Goal: Information Seeking & Learning: Check status

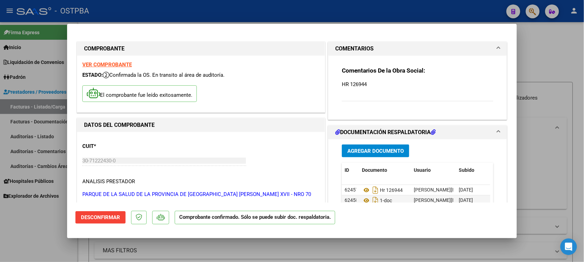
click at [21, 72] on div at bounding box center [292, 131] width 584 height 262
type input "$ 0,00"
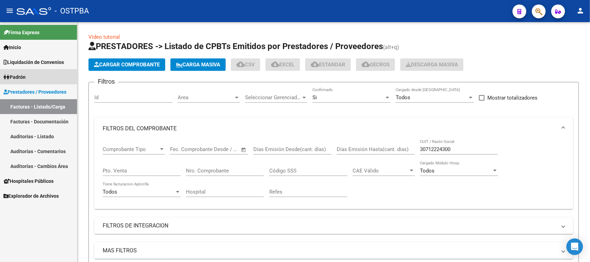
click at [21, 79] on span "Padrón" at bounding box center [14, 77] width 22 height 8
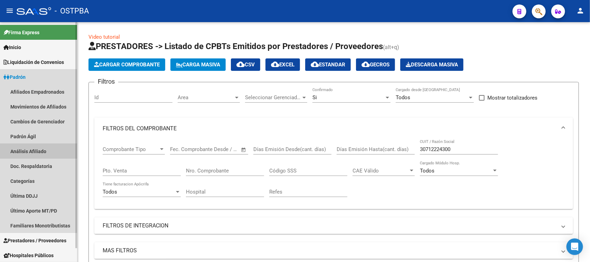
click at [26, 150] on link "Análisis Afiliado" at bounding box center [38, 151] width 77 height 15
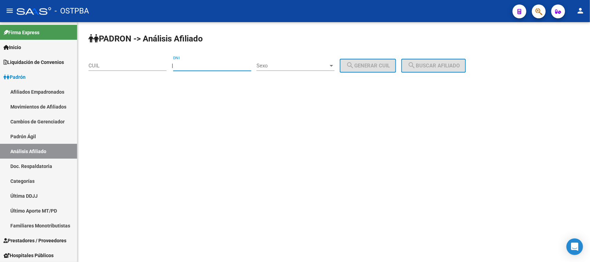
drag, startPoint x: 194, startPoint y: 66, endPoint x: 540, endPoint y: 110, distance: 348.9
click at [194, 66] on input "DNI" at bounding box center [212, 66] width 78 height 6
type input "55071998"
click at [296, 68] on span "Sexo" at bounding box center [293, 66] width 72 height 6
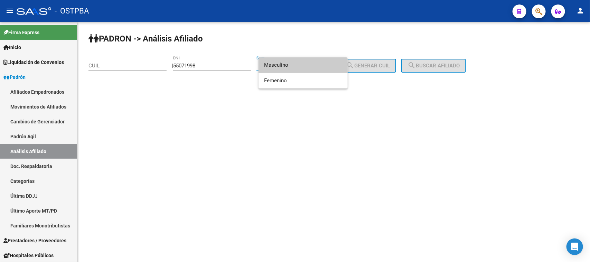
click at [276, 64] on span "Masculino" at bounding box center [303, 65] width 78 height 16
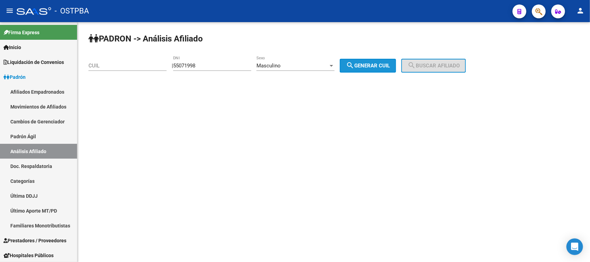
click at [387, 66] on span "search Generar CUIL" at bounding box center [368, 66] width 44 height 6
type input "20-55071998-4"
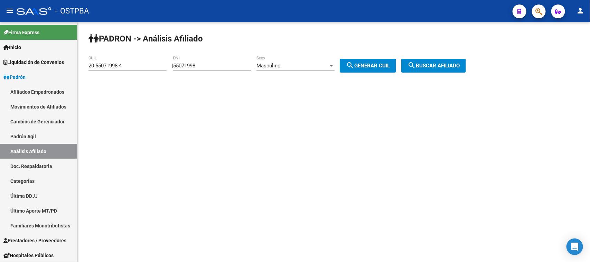
click at [450, 63] on span "search Buscar afiliado" at bounding box center [434, 66] width 52 height 6
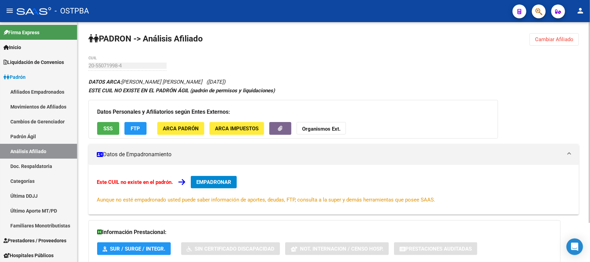
click at [108, 118] on div "Datos Personales y Afiliatorios según Entes Externos: SSS FTP ARCA Padrón ARCA …" at bounding box center [294, 119] width 410 height 39
click at [106, 127] on span "SSS" at bounding box center [108, 129] width 9 height 6
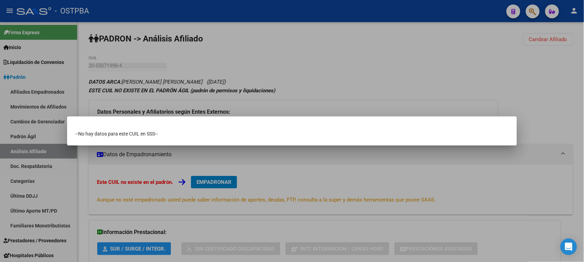
click at [298, 86] on div at bounding box center [292, 131] width 584 height 262
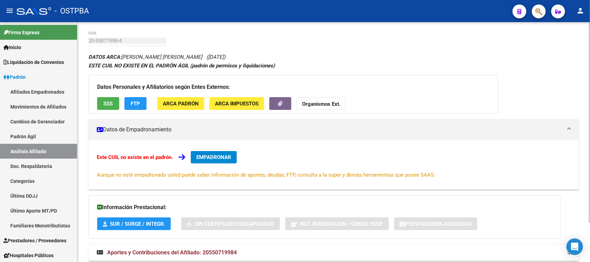
scroll to position [47, 0]
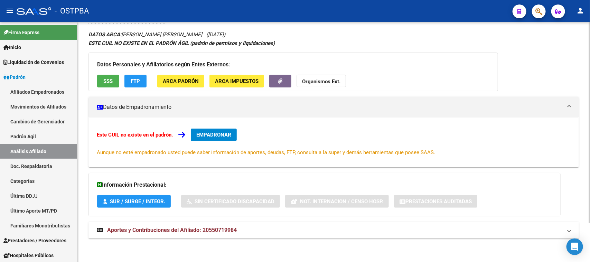
click at [170, 231] on span "Aportes y Contribuciones del Afiliado: 20550719984" at bounding box center [172, 230] width 130 height 7
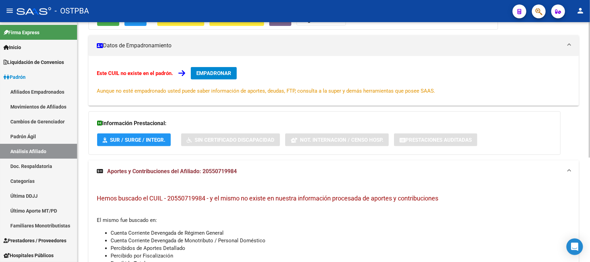
scroll to position [91, 0]
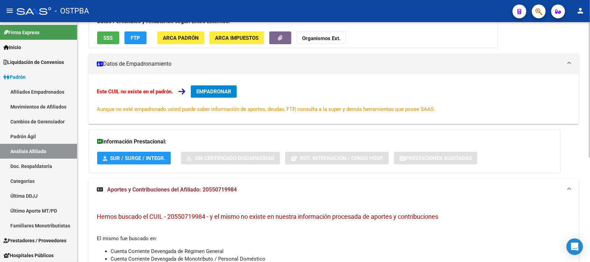
click at [106, 39] on span "SSS" at bounding box center [108, 38] width 9 height 6
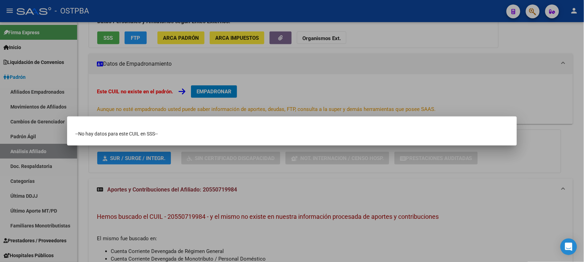
click at [393, 67] on div at bounding box center [292, 131] width 584 height 262
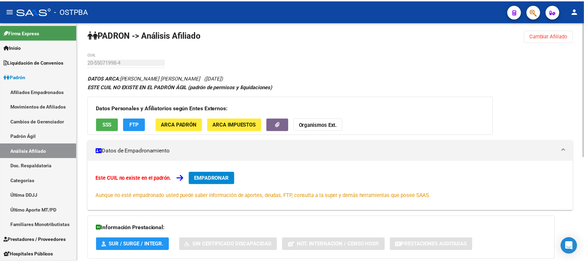
scroll to position [0, 0]
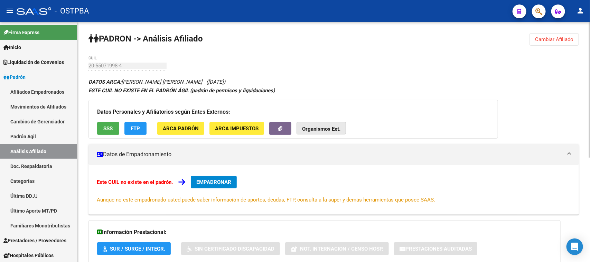
click at [319, 130] on strong "Organismos Ext." at bounding box center [321, 129] width 38 height 6
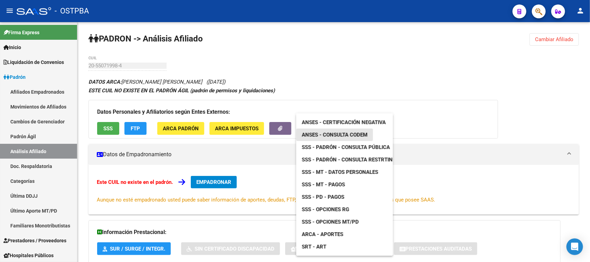
click at [352, 134] on span "ANSES - Consulta CODEM" at bounding box center [335, 135] width 66 height 6
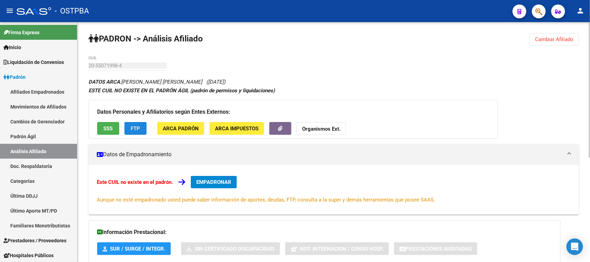
click at [137, 128] on span "FTP" at bounding box center [135, 129] width 9 height 6
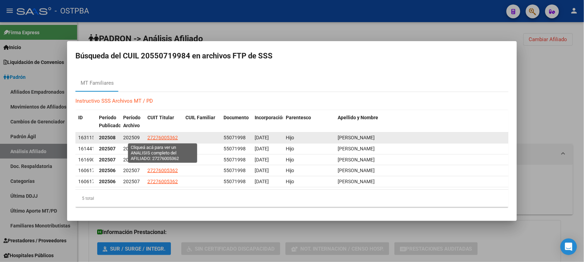
click at [173, 137] on span "27276005362" at bounding box center [162, 138] width 30 height 6
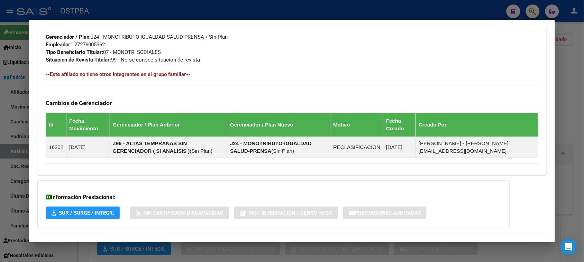
scroll to position [377, 0]
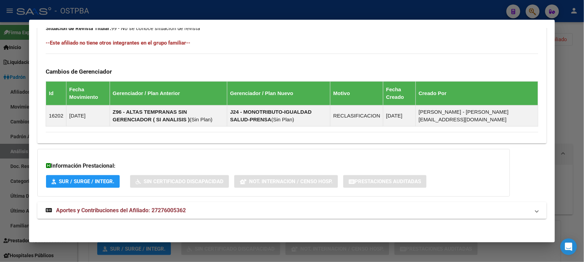
click at [145, 206] on mat-expansion-panel-header "Aportes y Contribuciones del Afiliado: 27276005362" at bounding box center [291, 210] width 509 height 17
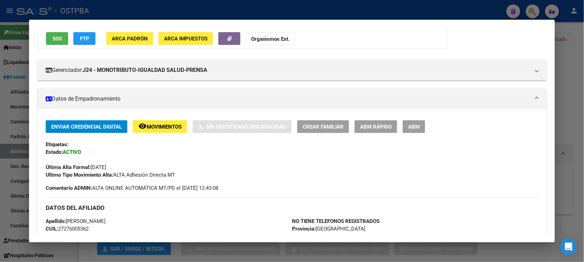
scroll to position [0, 0]
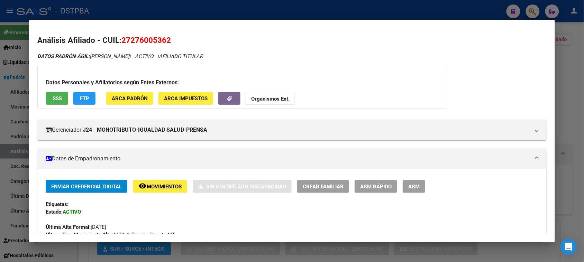
drag, startPoint x: 117, startPoint y: 37, endPoint x: 173, endPoint y: 37, distance: 56.4
click at [173, 37] on h2 "Análisis Afiliado - CUIL: 27276005362" at bounding box center [291, 41] width 509 height 12
copy h2 "27276005362"
click at [272, 95] on button "Organismos Ext." at bounding box center [269, 98] width 49 height 13
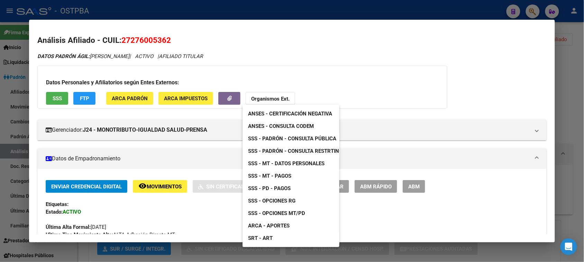
click at [286, 163] on span "SSS - MT - Datos Personales" at bounding box center [286, 163] width 76 height 6
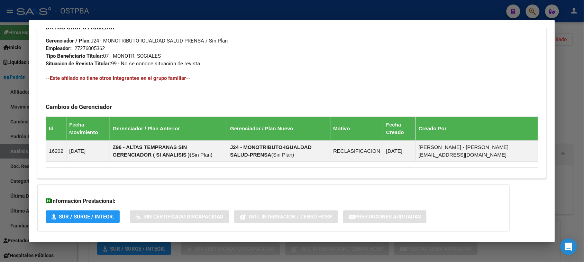
scroll to position [342, 0]
click at [251, 165] on div "Enviar Credencial Digital remove_red_eye Movimientos Sin Certificado Discapacid…" at bounding box center [292, 4] width 492 height 330
click at [6, 147] on div at bounding box center [292, 131] width 584 height 262
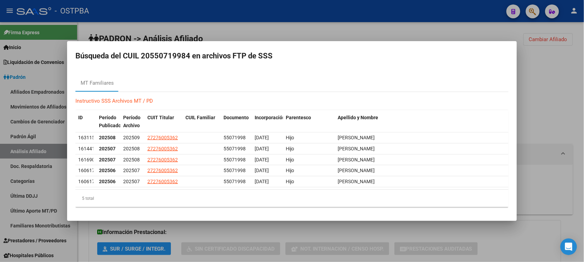
click at [6, 147] on div at bounding box center [292, 131] width 584 height 262
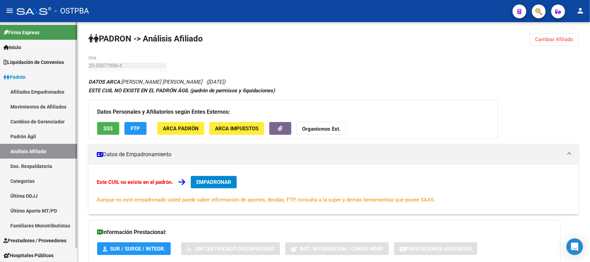
click at [49, 236] on link "Prestadores / Proveedores" at bounding box center [38, 240] width 77 height 15
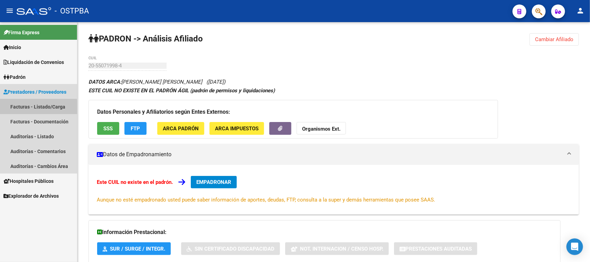
click at [39, 106] on link "Facturas - Listado/Carga" at bounding box center [38, 106] width 77 height 15
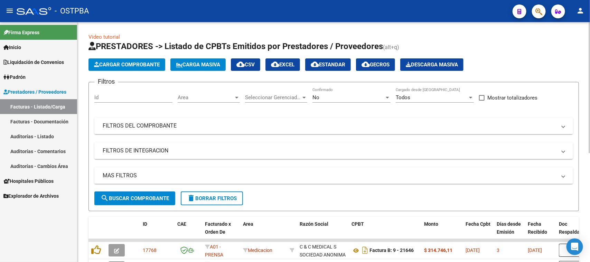
click at [129, 128] on mat-panel-title "FILTROS DEL COMPROBANTE" at bounding box center [330, 126] width 454 height 8
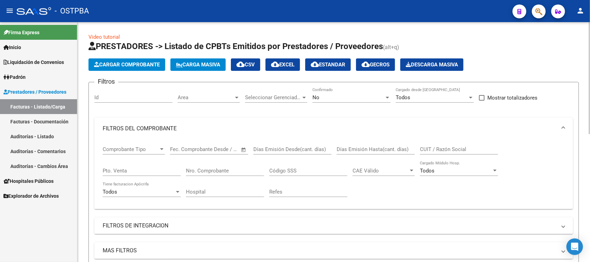
click at [205, 172] on input "Nro. Comprobante" at bounding box center [225, 171] width 78 height 6
click at [424, 148] on input "CUIT / Razón Social" at bounding box center [459, 149] width 78 height 6
type input "30999001935"
click at [352, 99] on div "No" at bounding box center [349, 97] width 72 height 6
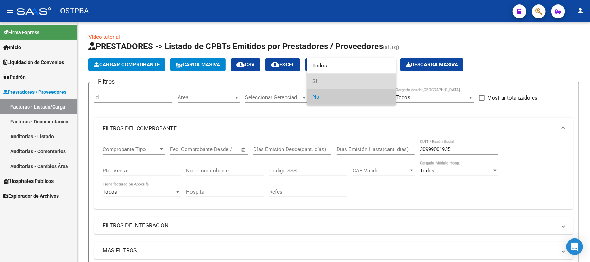
drag, startPoint x: 315, startPoint y: 82, endPoint x: 298, endPoint y: 89, distance: 18.3
click at [315, 82] on span "Si" at bounding box center [352, 82] width 78 height 16
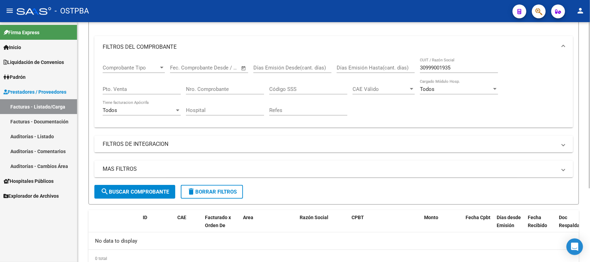
scroll to position [86, 0]
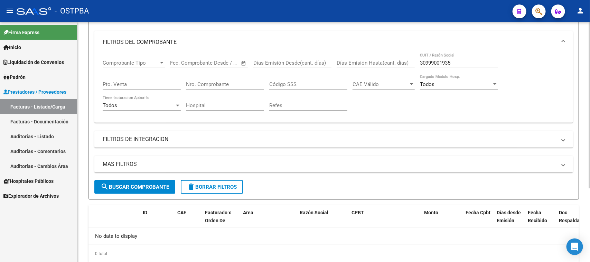
click at [151, 180] on button "search Buscar Comprobante" at bounding box center [134, 187] width 81 height 14
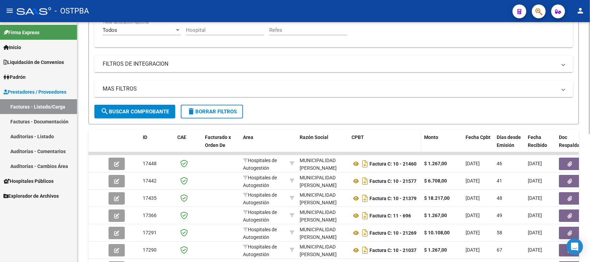
scroll to position [173, 0]
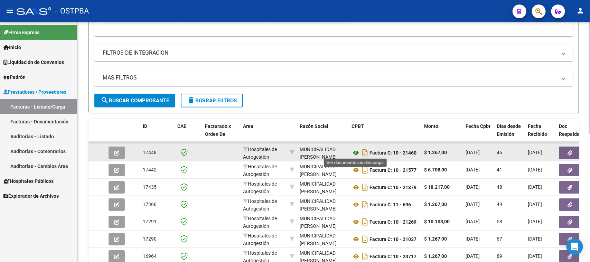
click at [355, 151] on icon at bounding box center [356, 153] width 9 height 8
